Goal: Find specific page/section

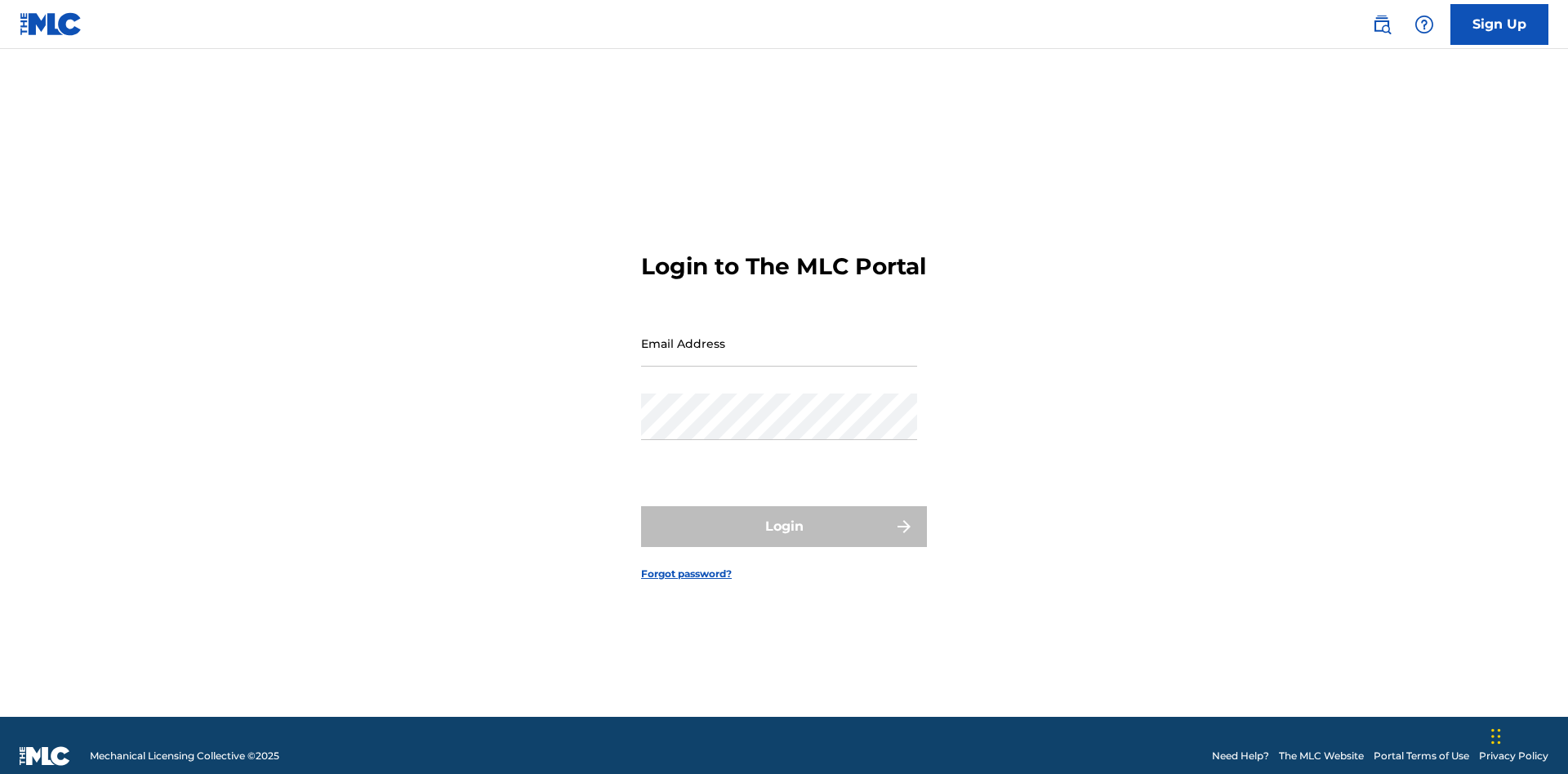
scroll to position [21, 0]
click at [779, 335] on input "Email Address" at bounding box center [779, 343] width 276 height 47
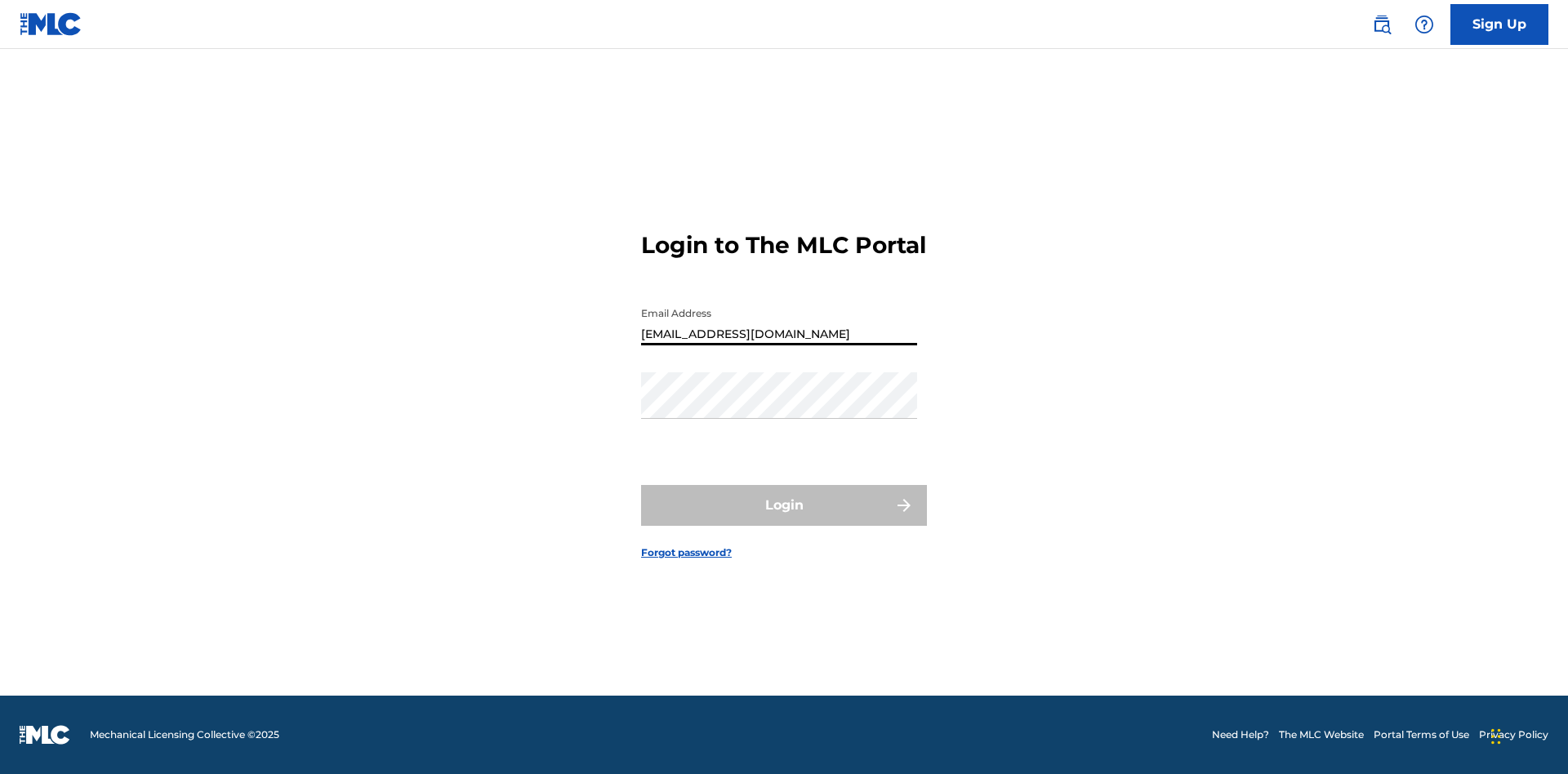
type input "Duke.McTesterson@gmail.com"
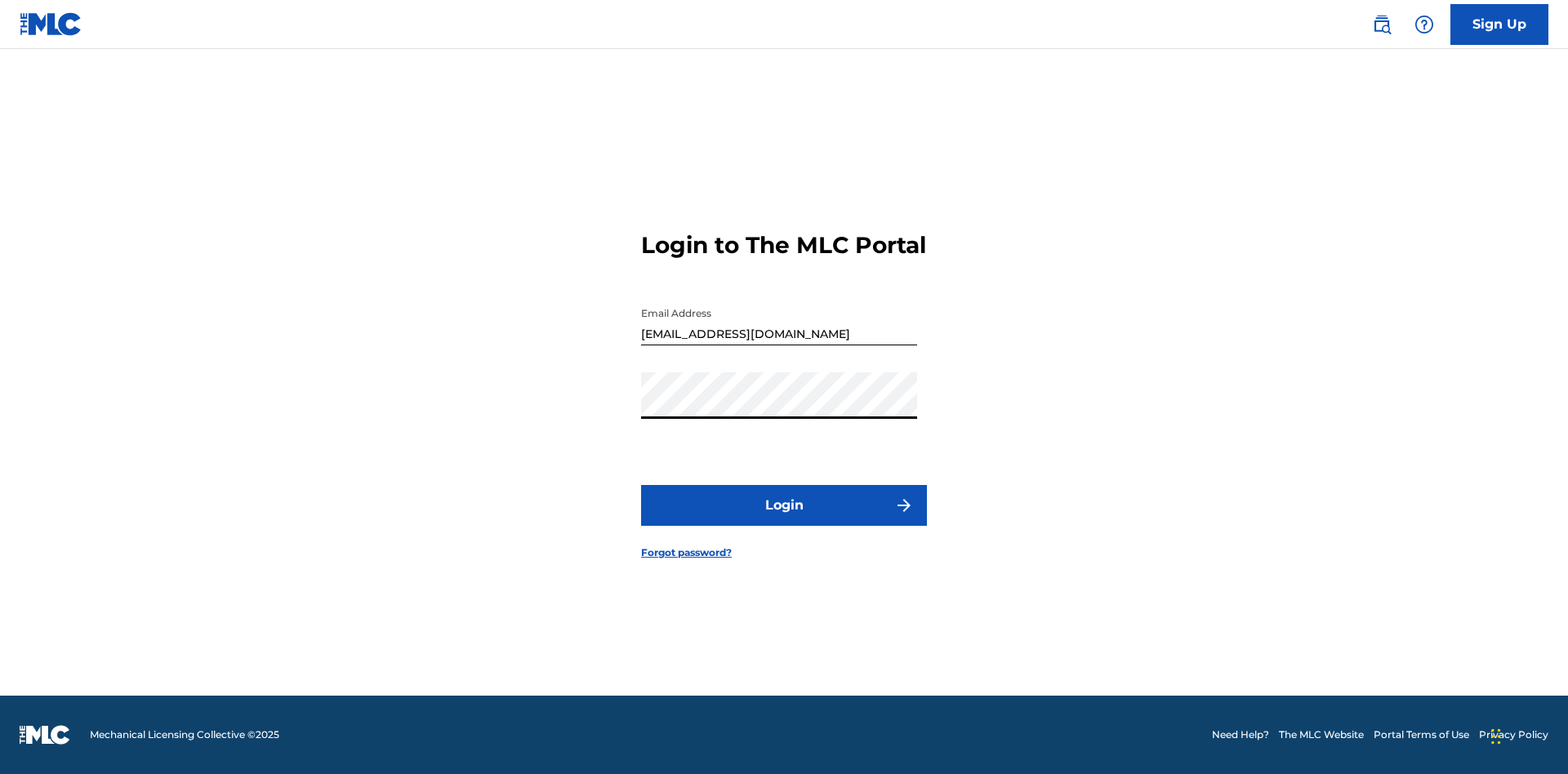
click at [784, 519] on button "Login" at bounding box center [784, 505] width 286 height 41
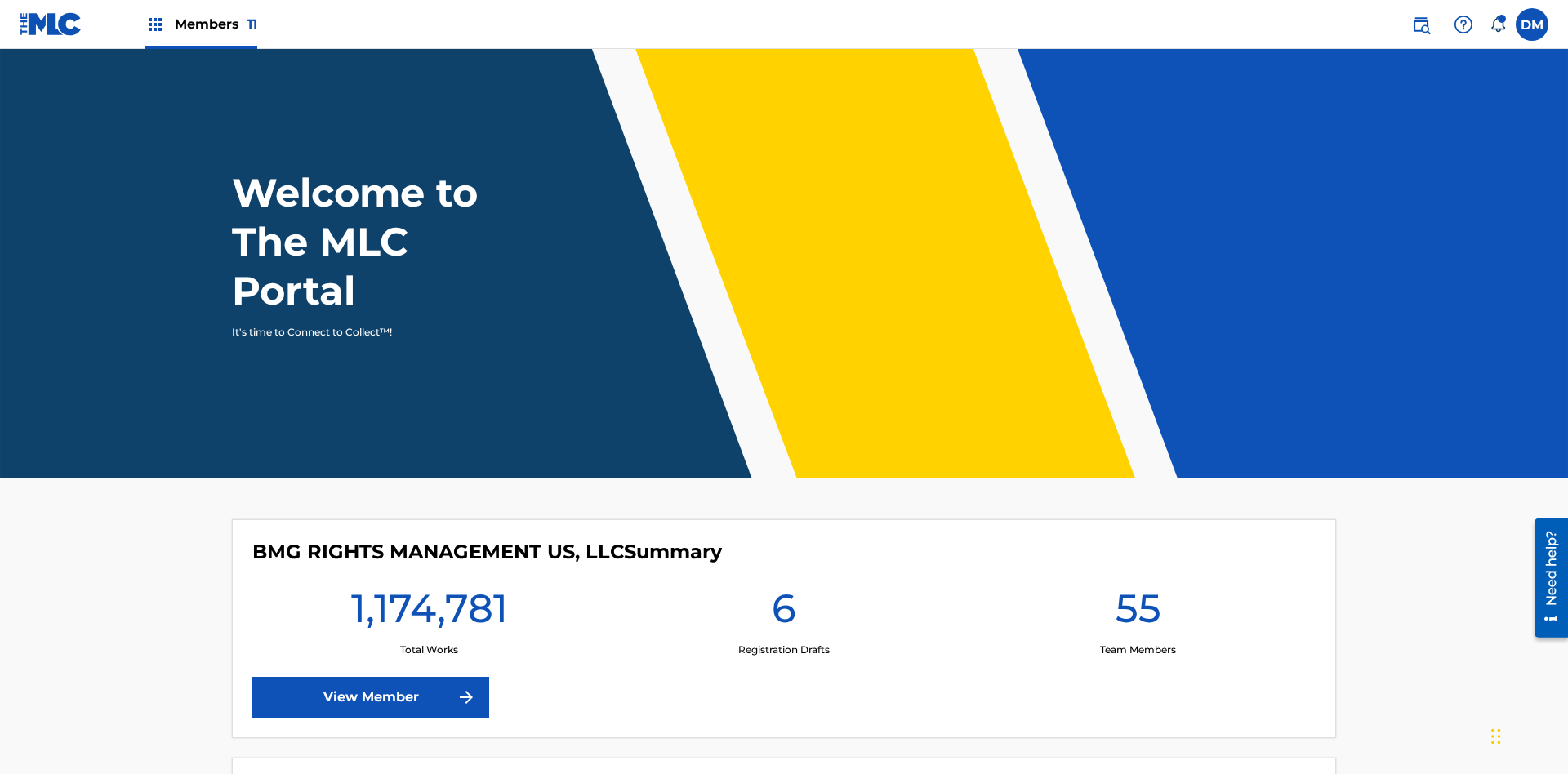
click at [201, 24] on span "Members 11" at bounding box center [215, 24] width 82 height 19
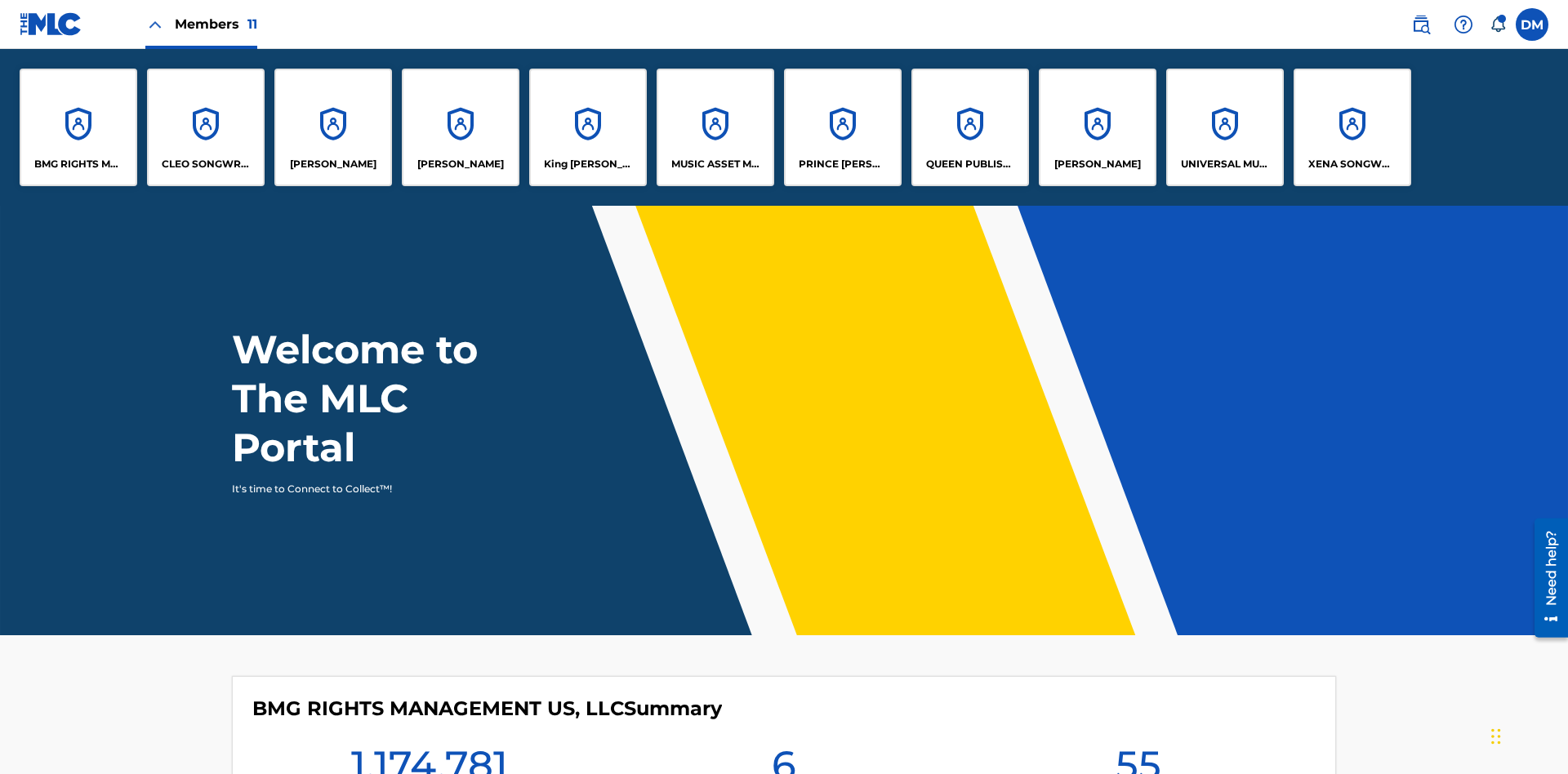
click at [461, 164] on p "EYAMA MCSINGER" at bounding box center [461, 164] width 87 height 15
